Goal: Task Accomplishment & Management: Manage account settings

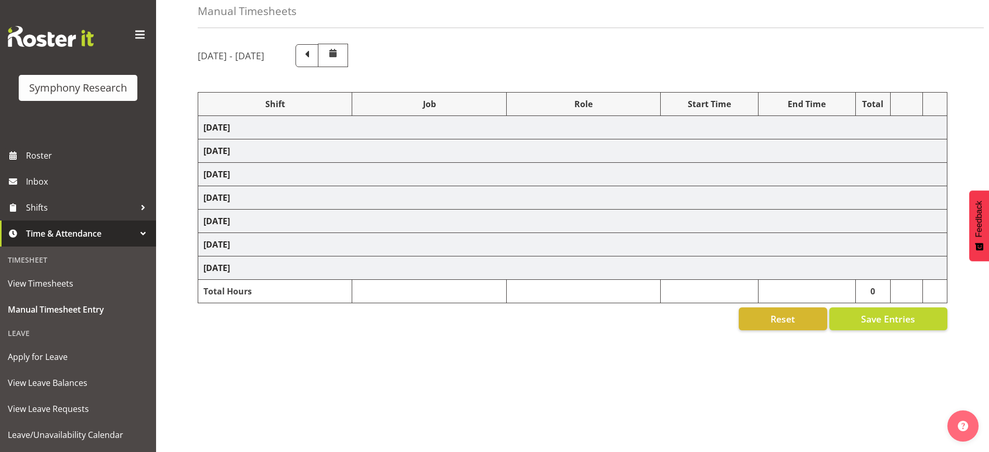
select select "81297"
select select "10587"
select select "47"
select select "81298"
select select "10587"
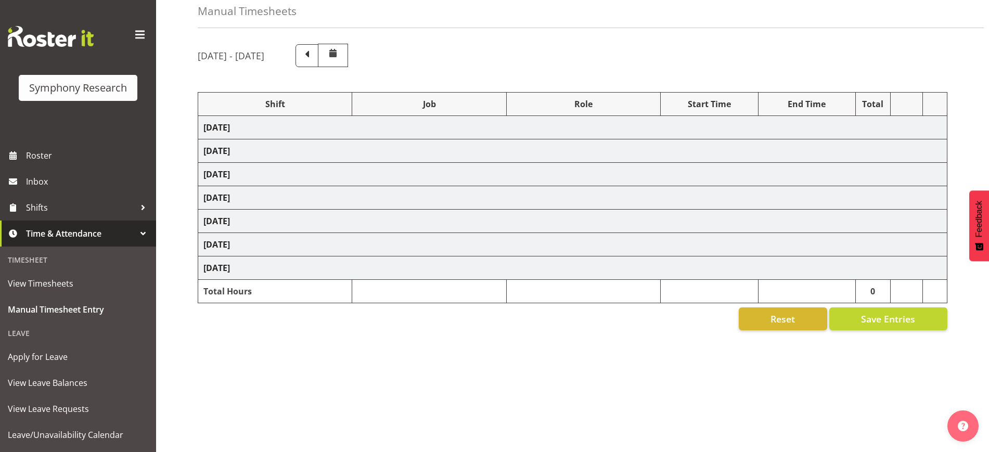
select select "47"
select select "41604"
select select "10527"
select select "47"
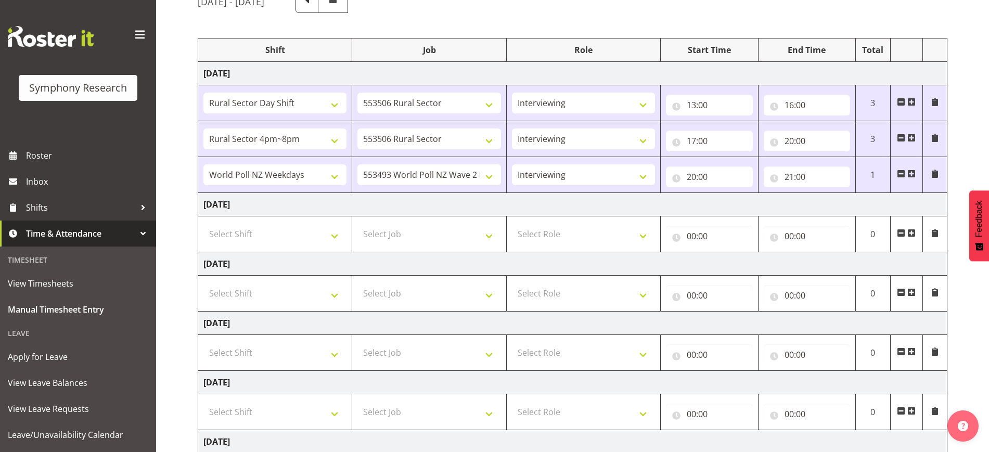
scroll to position [192, 0]
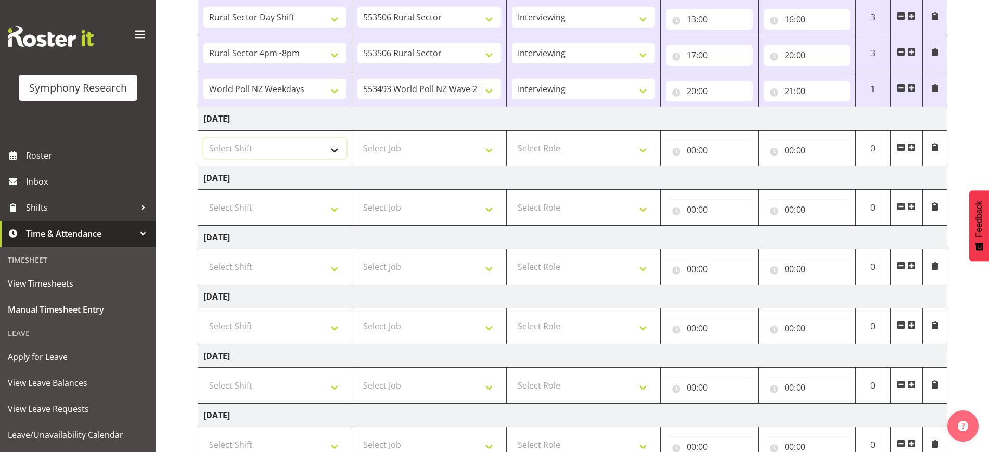
click at [315, 151] on select "Select Shift !!Weekend Residential (Roster IT Shift Label) *Business 9/10am ~ 4…" at bounding box center [275, 148] width 143 height 21
select select "41604"
click at [204, 138] on select "Select Shift !!Weekend Residential (Roster IT Shift Label) *Business 9/10am ~ 4…" at bounding box center [275, 148] width 143 height 21
click at [396, 148] on select "Select Job 550060 IF Admin 553492 World Poll Aus Wave 2 Main 2025 553493 World …" at bounding box center [429, 148] width 143 height 21
select select "10527"
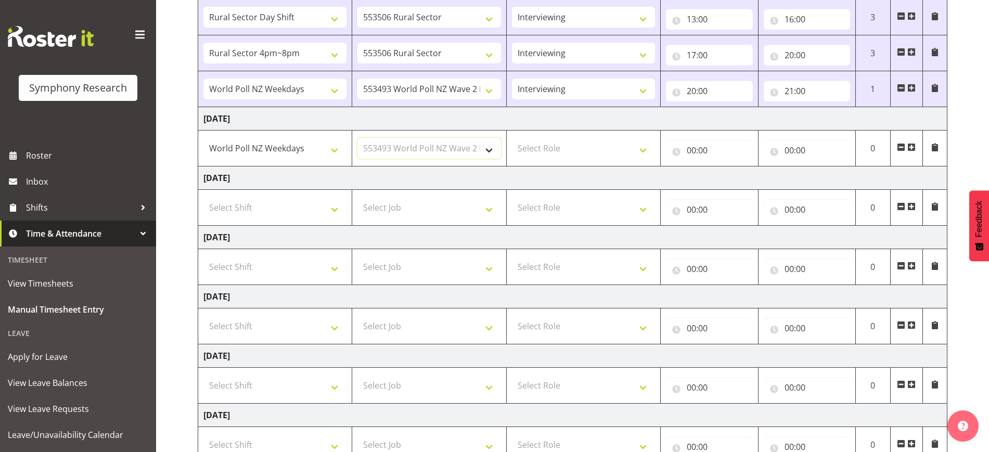
click at [358, 138] on select "Select Job 550060 IF Admin 553492 World Poll Aus Wave 2 Main 2025 553493 World …" at bounding box center [429, 148] width 143 height 21
click at [569, 154] on select "Select Role Briefing Interviewing" at bounding box center [583, 148] width 143 height 21
select select "47"
click at [512, 138] on select "Select Role Briefing Interviewing" at bounding box center [583, 148] width 143 height 21
click at [692, 147] on input "00:00" at bounding box center [709, 150] width 86 height 21
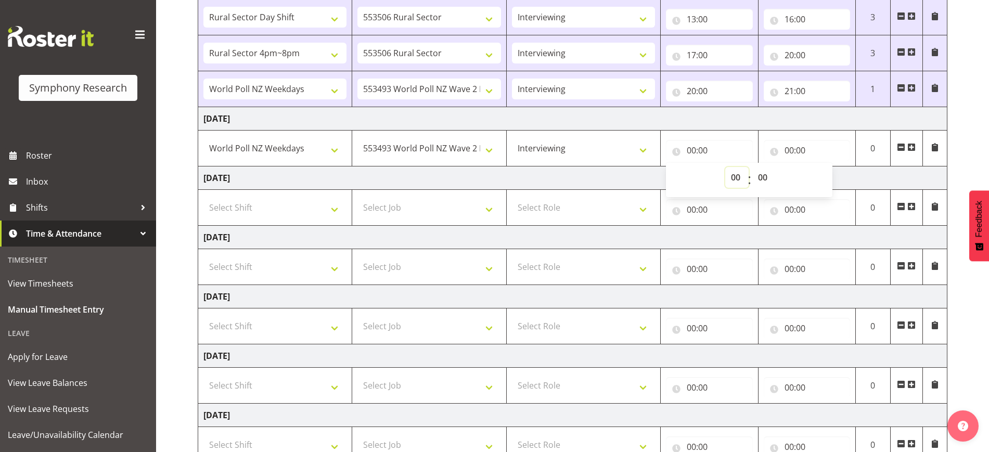
click at [730, 174] on select "00 01 02 03 04 05 06 07 08 09 10 11 12 13 14 15 16 17 18 19 20 21 22 23" at bounding box center [737, 177] width 23 height 21
select select "13"
click at [726, 167] on select "00 01 02 03 04 05 06 07 08 09 10 11 12 13 14 15 16 17 18 19 20 21 22 23" at bounding box center [737, 177] width 23 height 21
type input "13:00"
click at [786, 151] on input "00:00" at bounding box center [807, 150] width 86 height 21
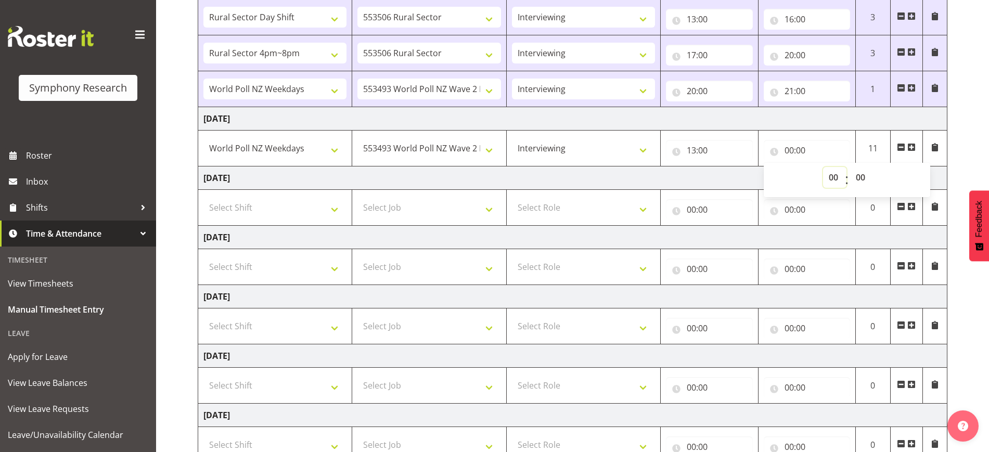
click at [832, 179] on select "00 01 02 03 04 05 06 07 08 09 10 11 12 13 14 15 16 17 18 19 20 21 22 23" at bounding box center [834, 177] width 23 height 21
select select "16"
click at [823, 167] on select "00 01 02 03 04 05 06 07 08 09 10 11 12 13 14 15 16 17 18 19 20 21 22 23" at bounding box center [834, 177] width 23 height 21
type input "16:00"
click at [951, 179] on div "[DATE] - [DATE] Shift Job Role Start Time End Time Total [DATE] !!Weekend Resid…" at bounding box center [594, 209] width 792 height 626
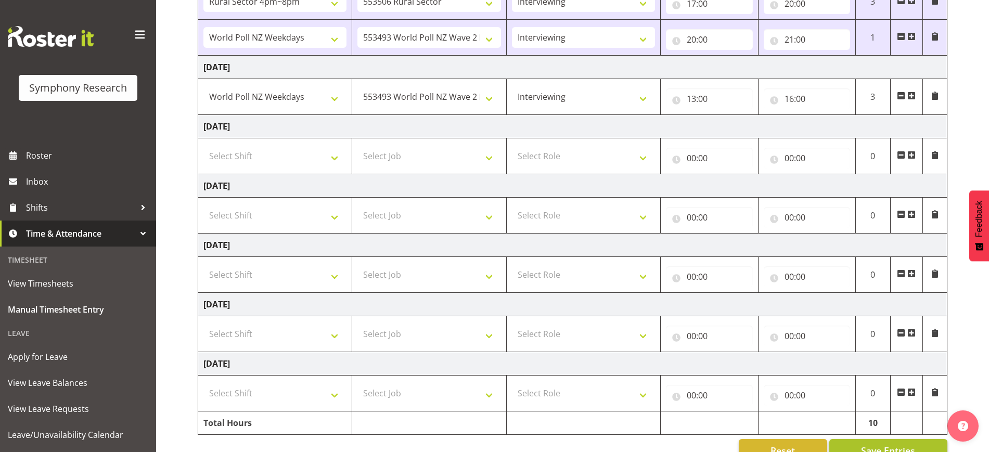
scroll to position [271, 0]
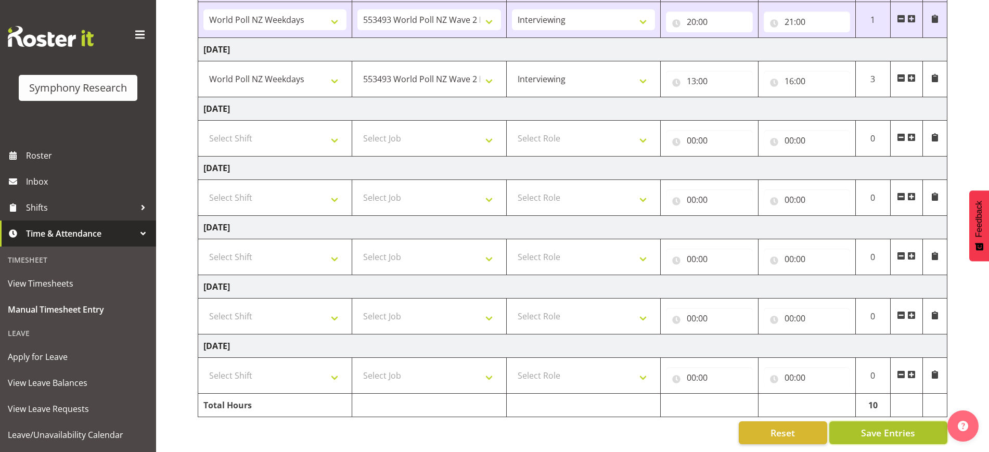
click at [880, 426] on span "Save Entries" at bounding box center [888, 433] width 54 height 14
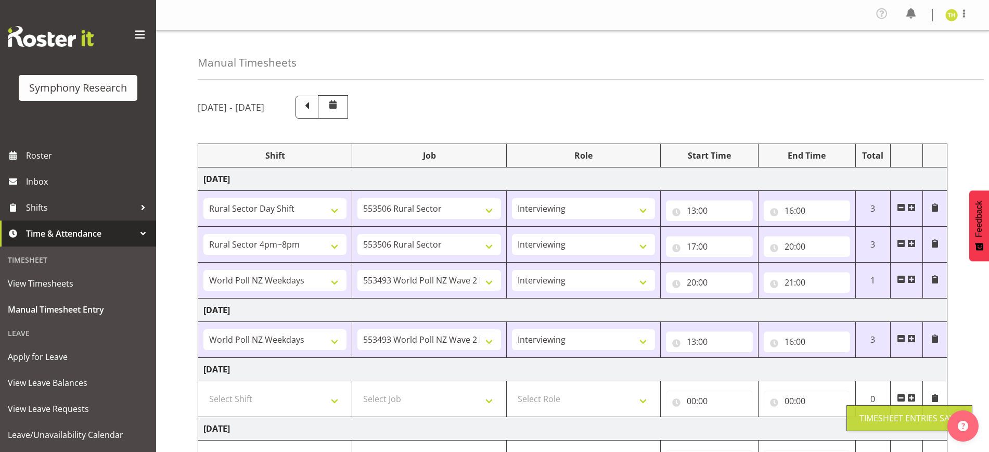
scroll to position [260, 0]
